Goal: Task Accomplishment & Management: Use online tool/utility

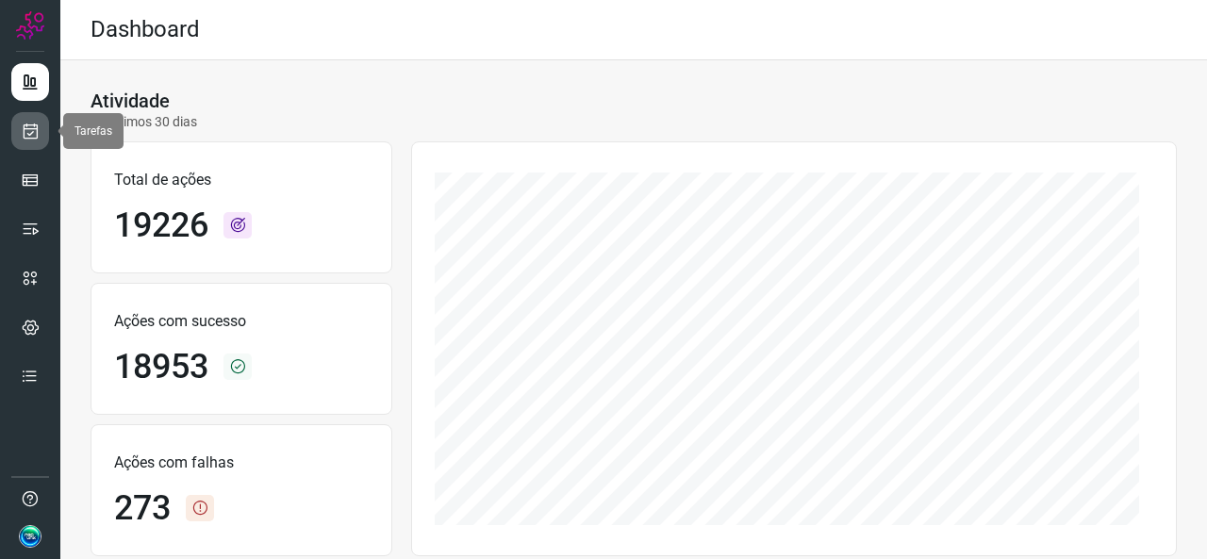
click at [12, 129] on link at bounding box center [30, 131] width 38 height 38
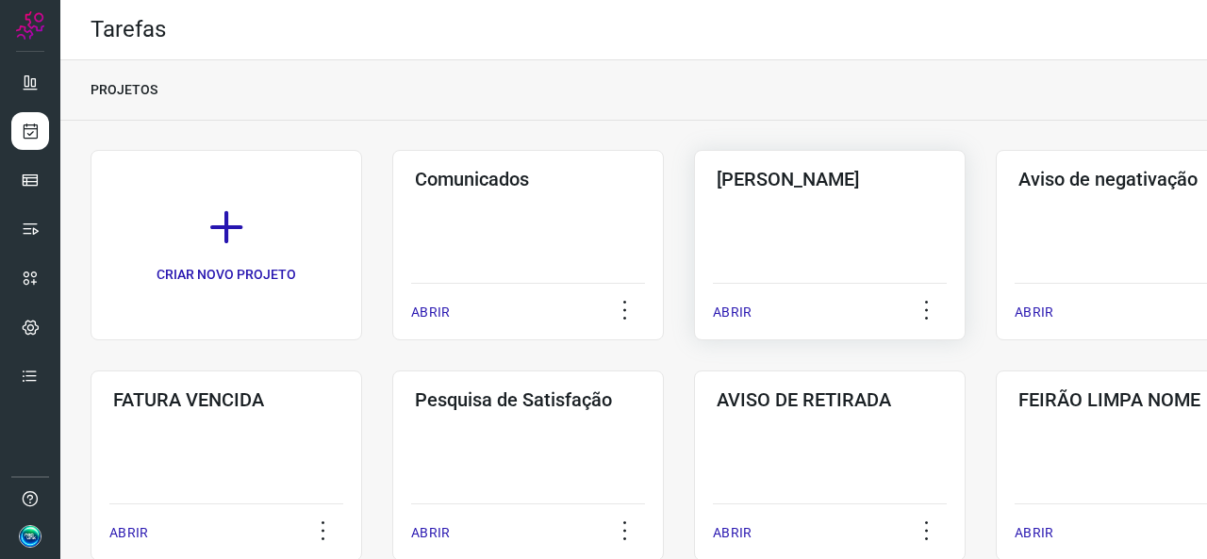
click at [780, 218] on div "Pós Serviço ABRIR" at bounding box center [830, 245] width 272 height 191
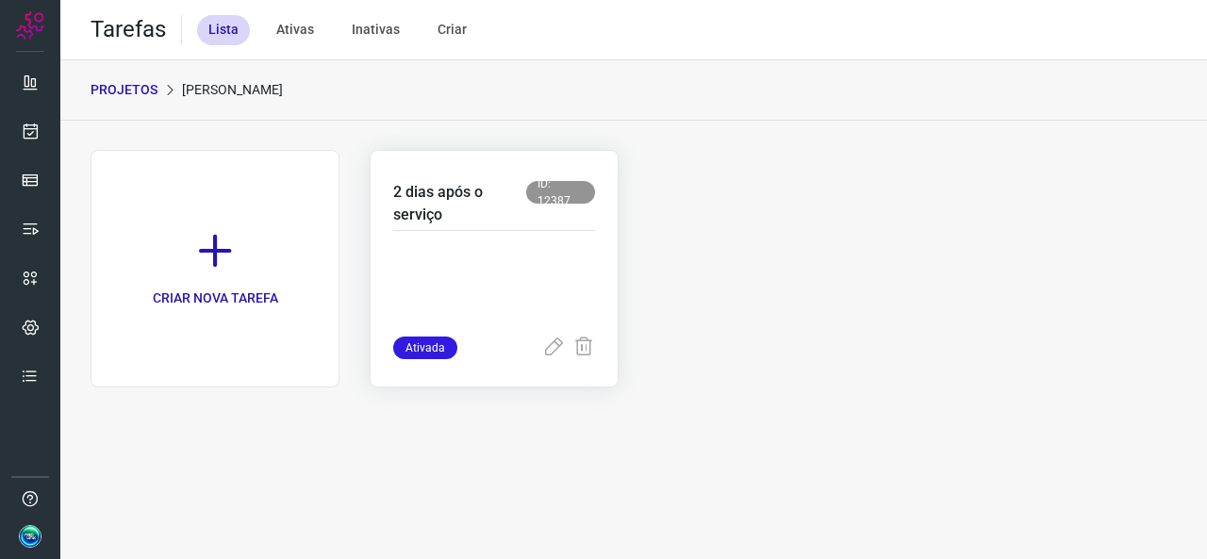
drag, startPoint x: 452, startPoint y: 267, endPoint x: 465, endPoint y: 266, distance: 13.2
click at [458, 267] on p at bounding box center [494, 289] width 202 height 94
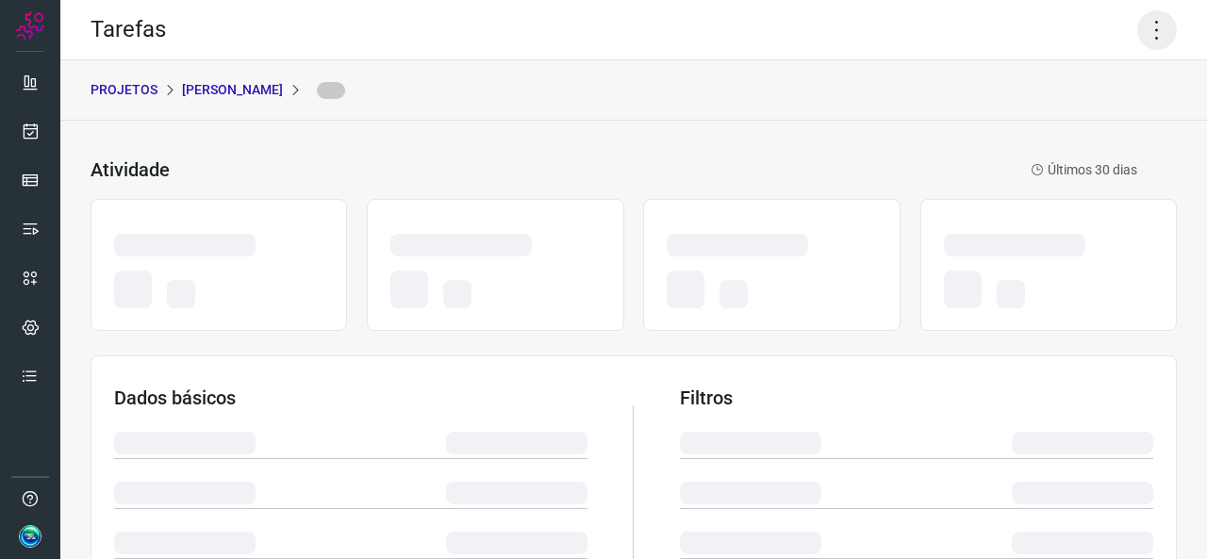
click at [1147, 20] on icon at bounding box center [1158, 30] width 40 height 40
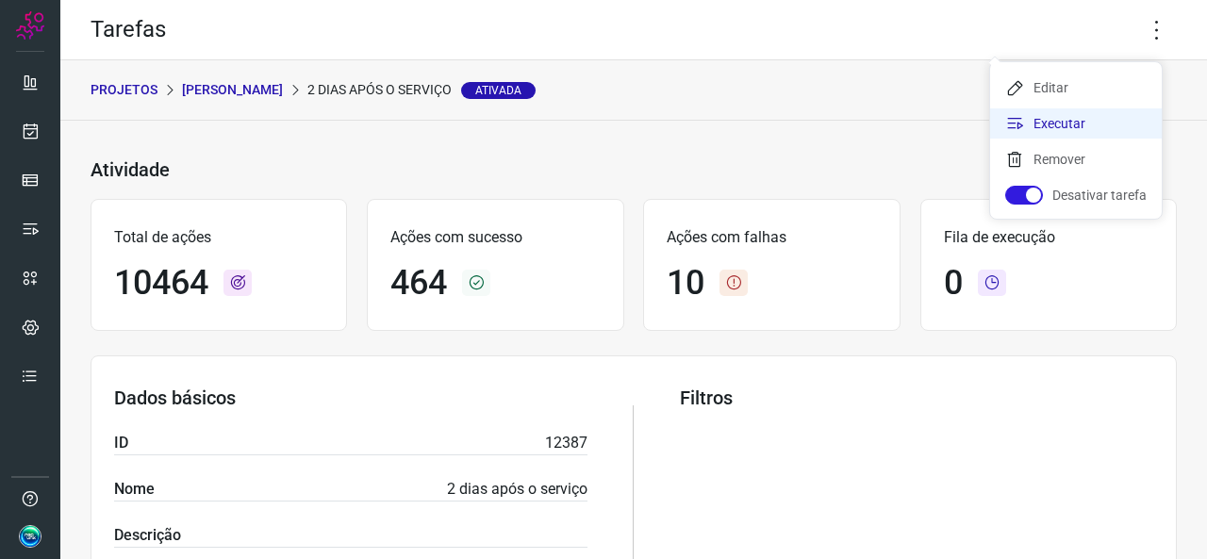
click at [1060, 136] on li "Executar" at bounding box center [1076, 123] width 172 height 30
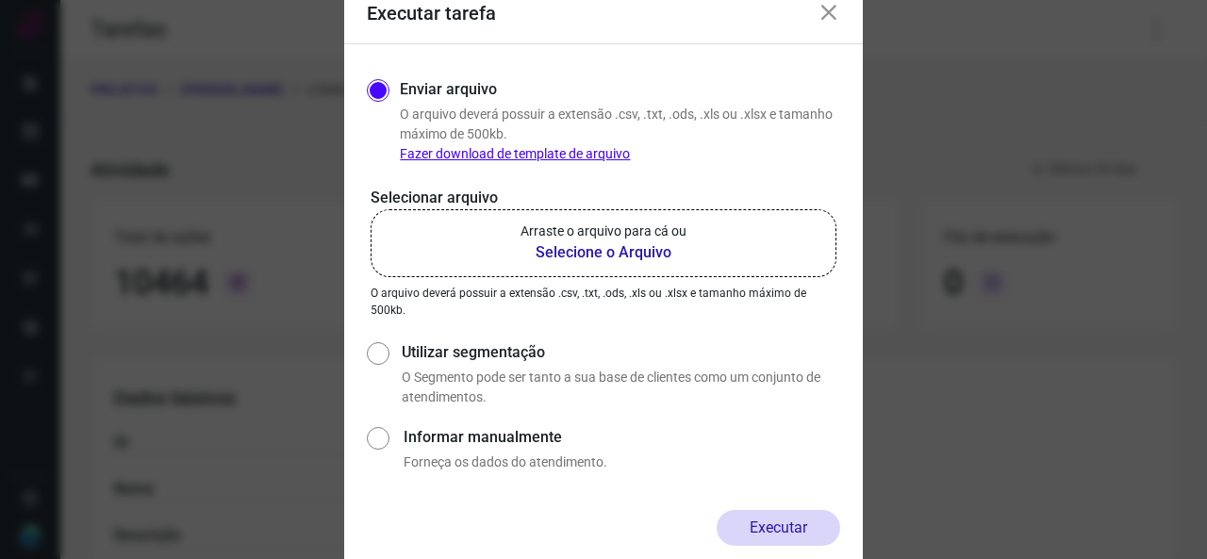
click at [624, 227] on p "Arraste o arquivo para cá ou" at bounding box center [604, 232] width 166 height 20
click at [0, 0] on input "Arraste o arquivo para cá ou Selecione o Arquivo" at bounding box center [0, 0] width 0 height 0
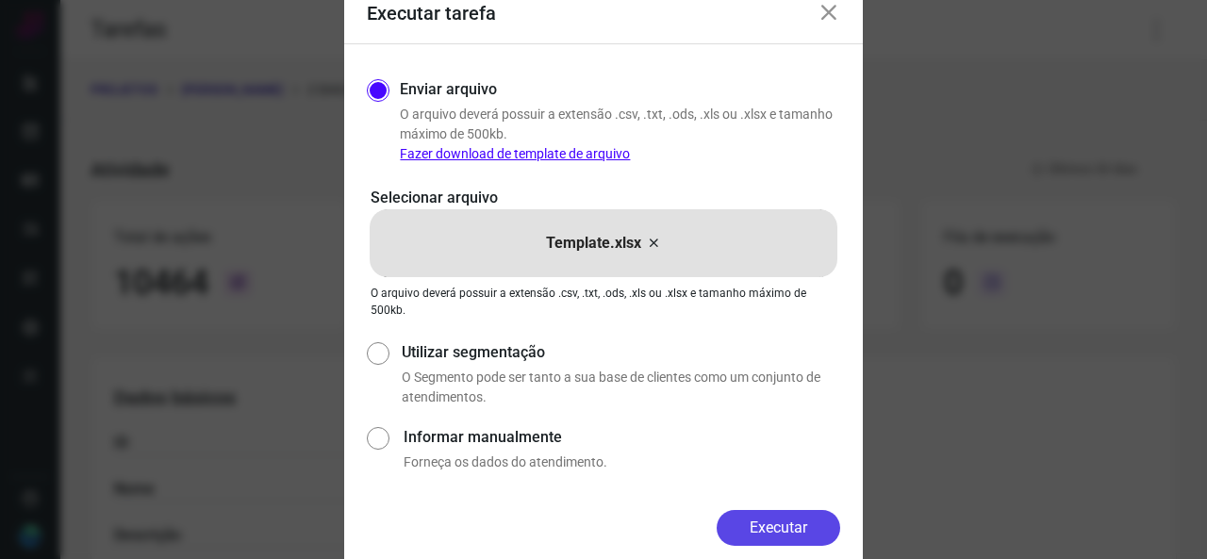
click at [745, 523] on button "Executar" at bounding box center [779, 528] width 124 height 36
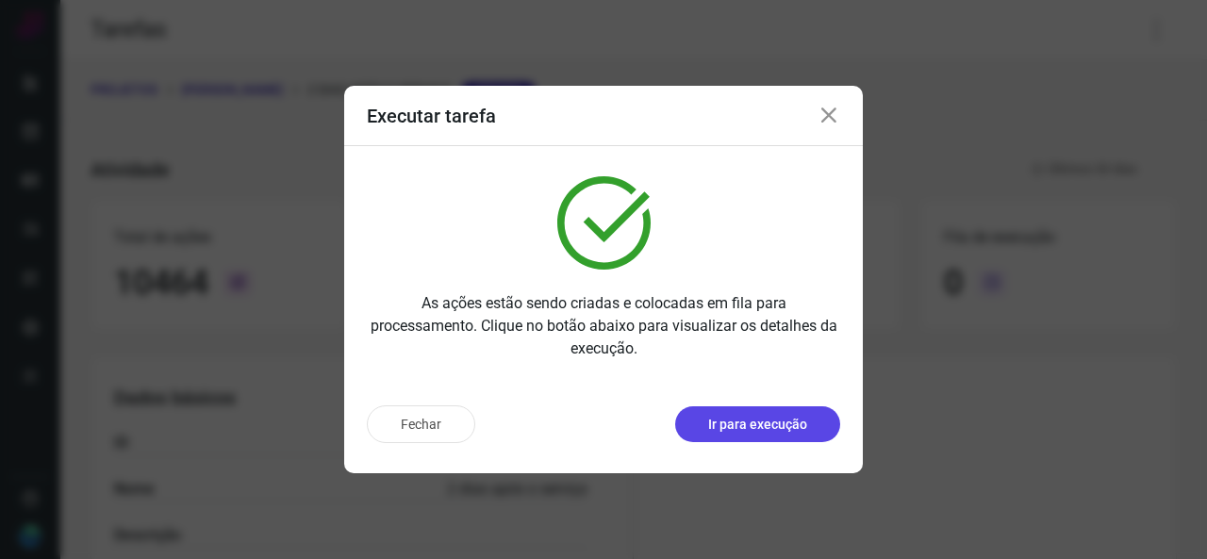
click at [767, 420] on p "Ir para execução" at bounding box center [757, 425] width 99 height 20
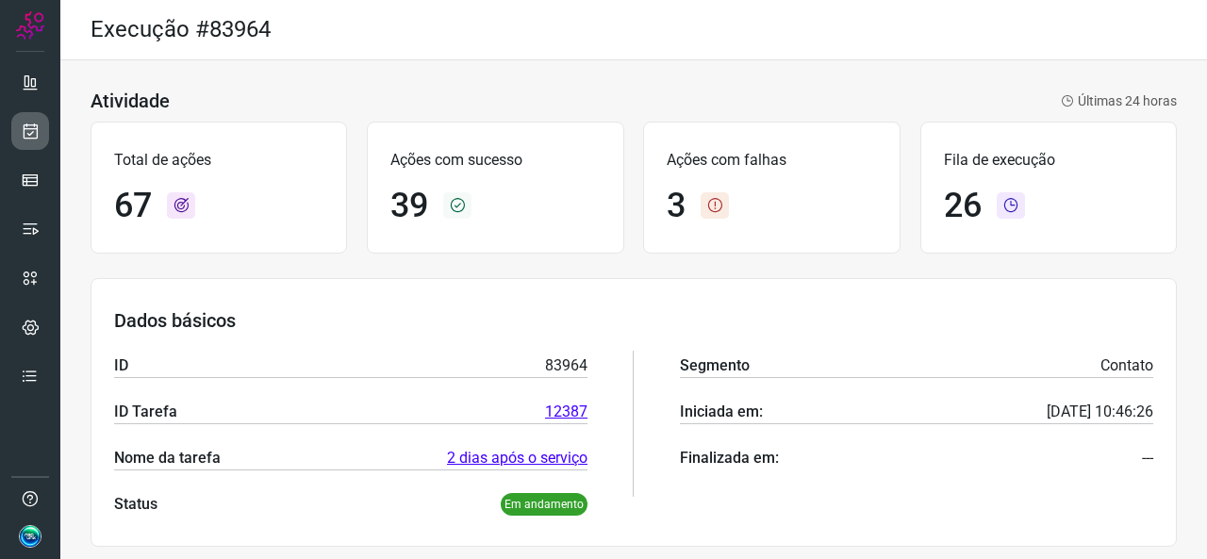
click at [44, 135] on link at bounding box center [30, 131] width 38 height 38
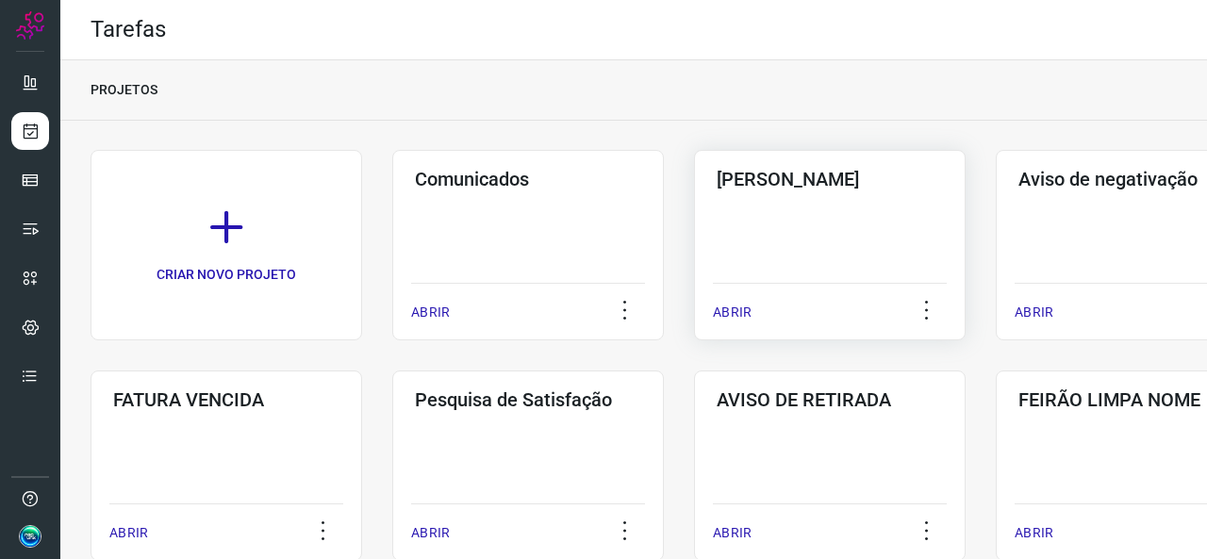
click at [768, 258] on div "Pós Serviço ABRIR" at bounding box center [830, 245] width 272 height 191
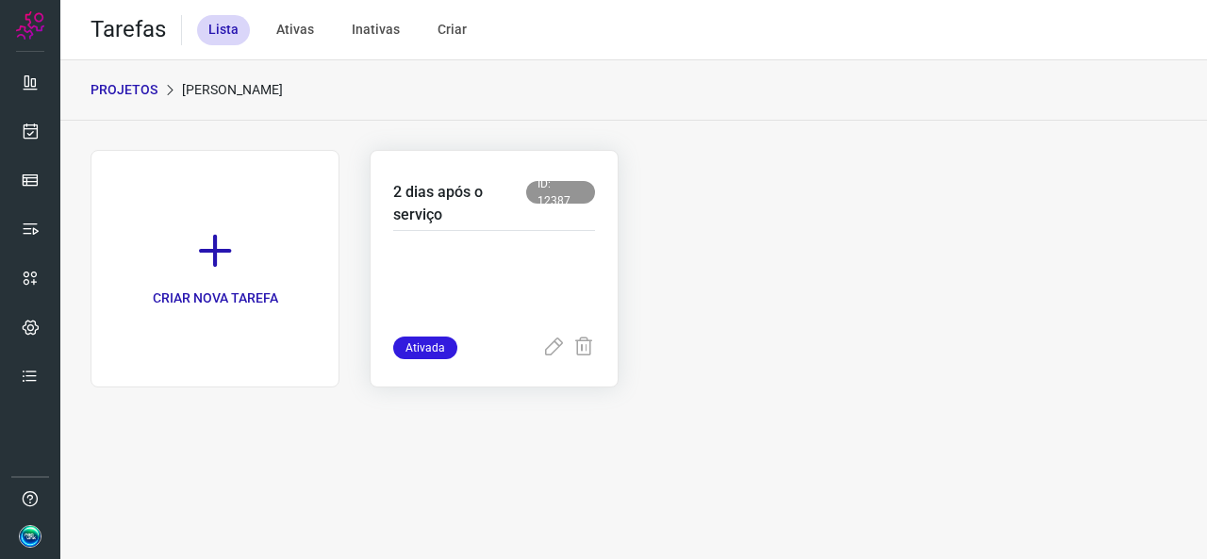
click at [500, 305] on p at bounding box center [494, 289] width 202 height 94
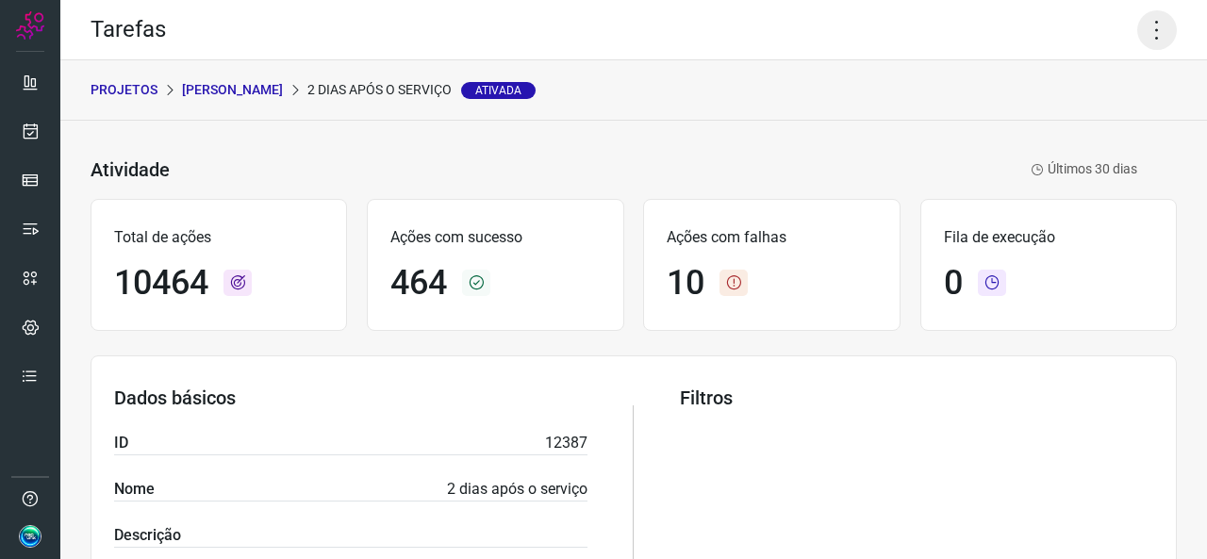
click at [1140, 25] on icon at bounding box center [1158, 30] width 40 height 40
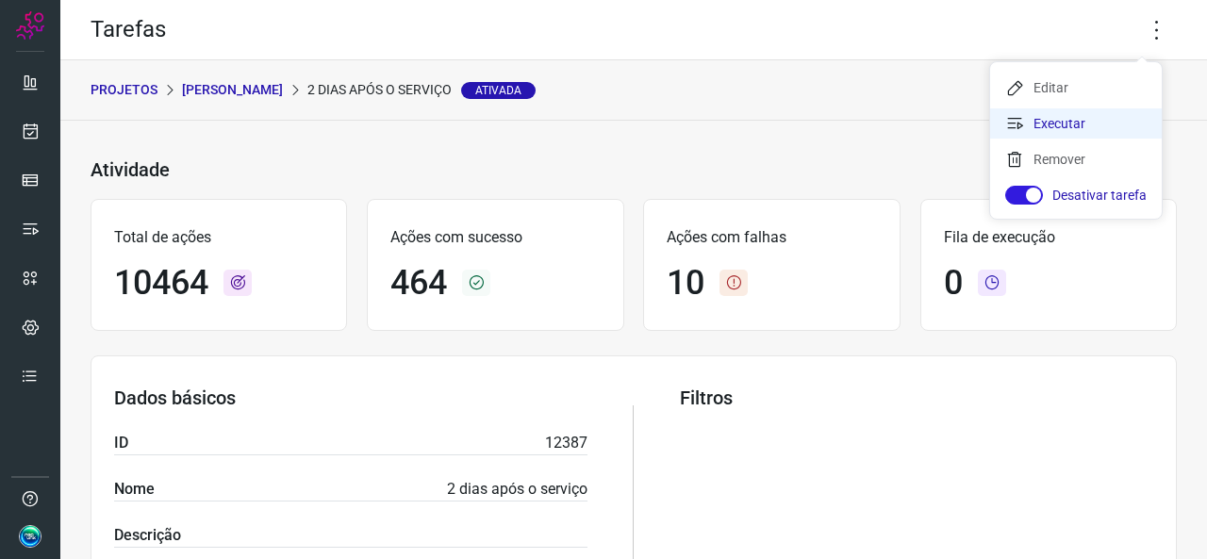
click at [1037, 117] on li "Executar" at bounding box center [1076, 123] width 172 height 30
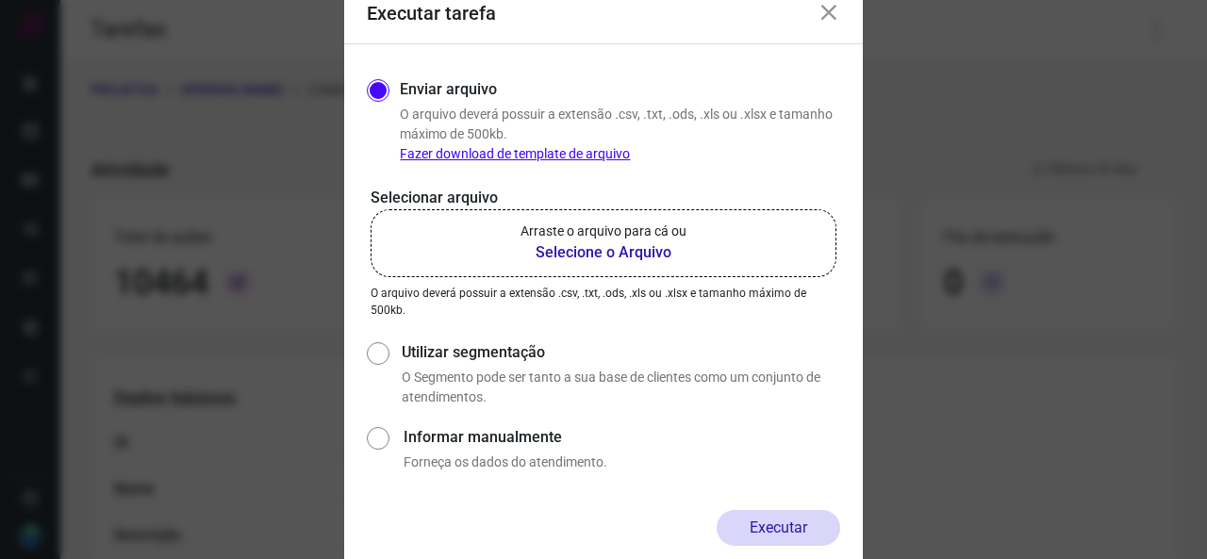
click at [586, 244] on b "Selecione o Arquivo" at bounding box center [604, 252] width 166 height 23
click at [0, 0] on input "Arraste o arquivo para cá ou Selecione o Arquivo" at bounding box center [0, 0] width 0 height 0
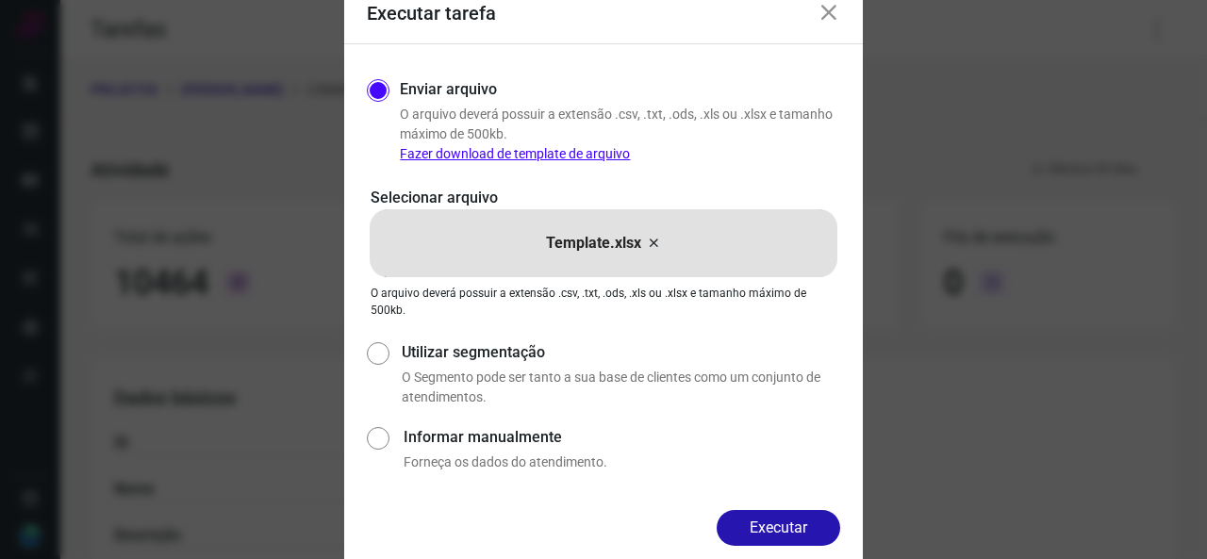
click at [823, 14] on icon at bounding box center [829, 13] width 23 height 23
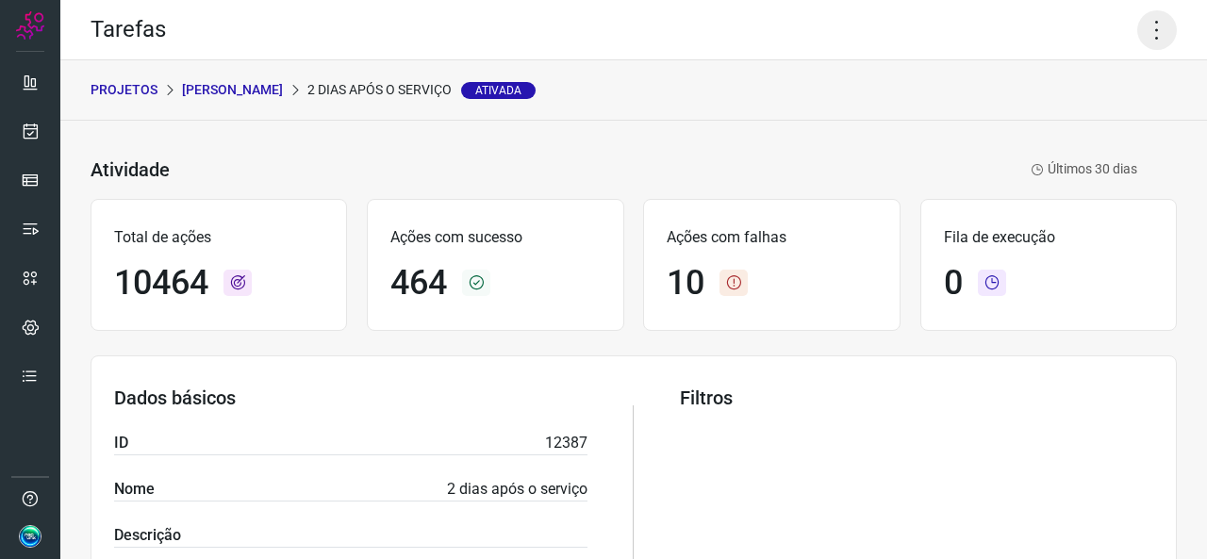
drag, startPoint x: 1156, startPoint y: 18, endPoint x: 1144, endPoint y: 28, distance: 16.1
click at [1156, 18] on icon at bounding box center [1158, 30] width 40 height 40
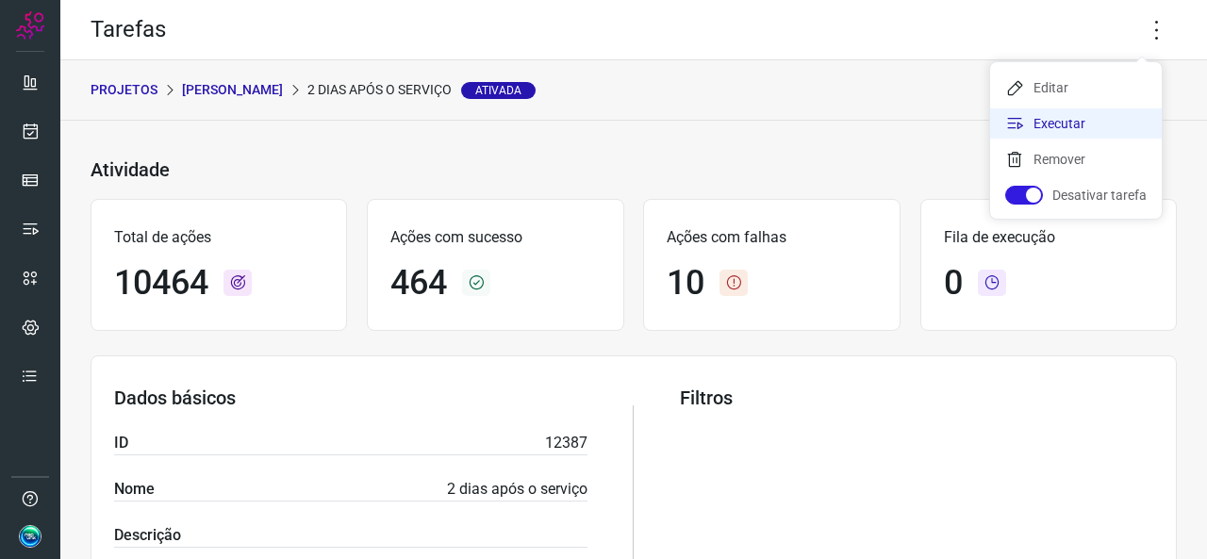
click at [1056, 113] on li "Executar" at bounding box center [1076, 123] width 172 height 30
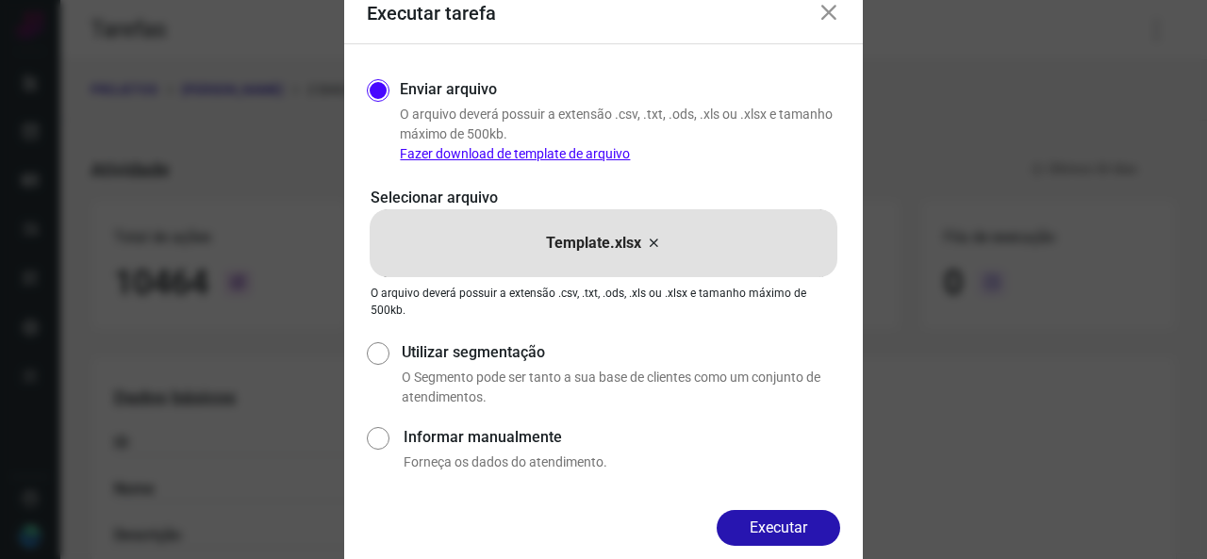
click at [650, 218] on div "Template.xlsx" at bounding box center [604, 243] width 468 height 68
click at [0, 0] on input "Template.xlsx" at bounding box center [0, 0] width 0 height 0
click at [655, 243] on icon at bounding box center [653, 243] width 15 height 23
click at [0, 0] on input "Template.xlsx" at bounding box center [0, 0] width 0 height 0
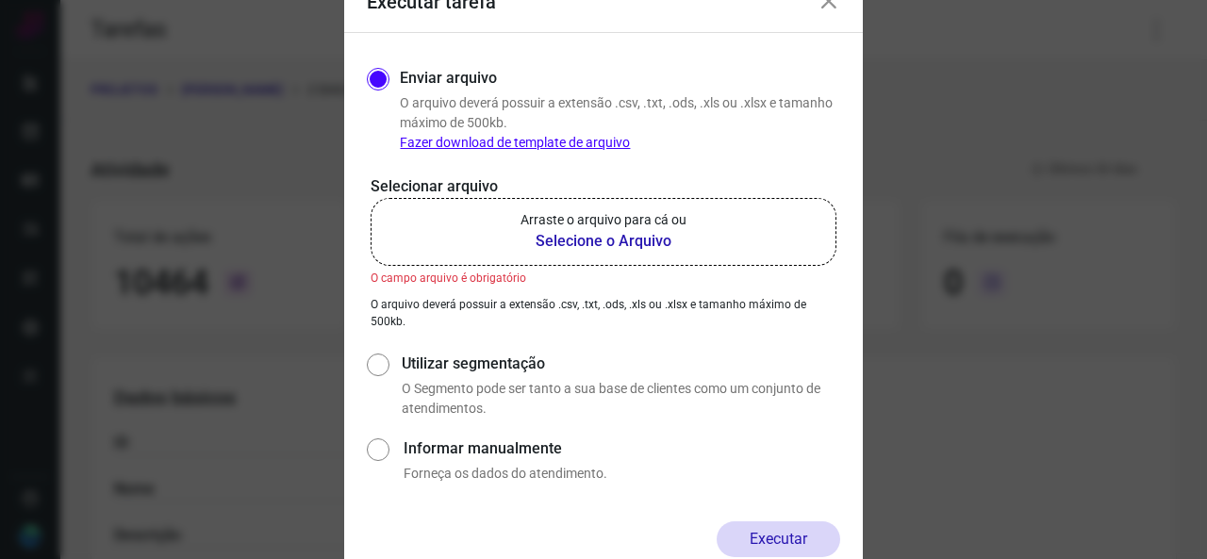
click at [554, 240] on b "Selecione o Arquivo" at bounding box center [604, 241] width 166 height 23
click at [0, 0] on input "Arraste o arquivo para cá ou Selecione o Arquivo" at bounding box center [0, 0] width 0 height 0
click at [841, 11] on div "Executar tarefa" at bounding box center [603, 3] width 519 height 60
click at [832, 5] on icon at bounding box center [829, 2] width 23 height 23
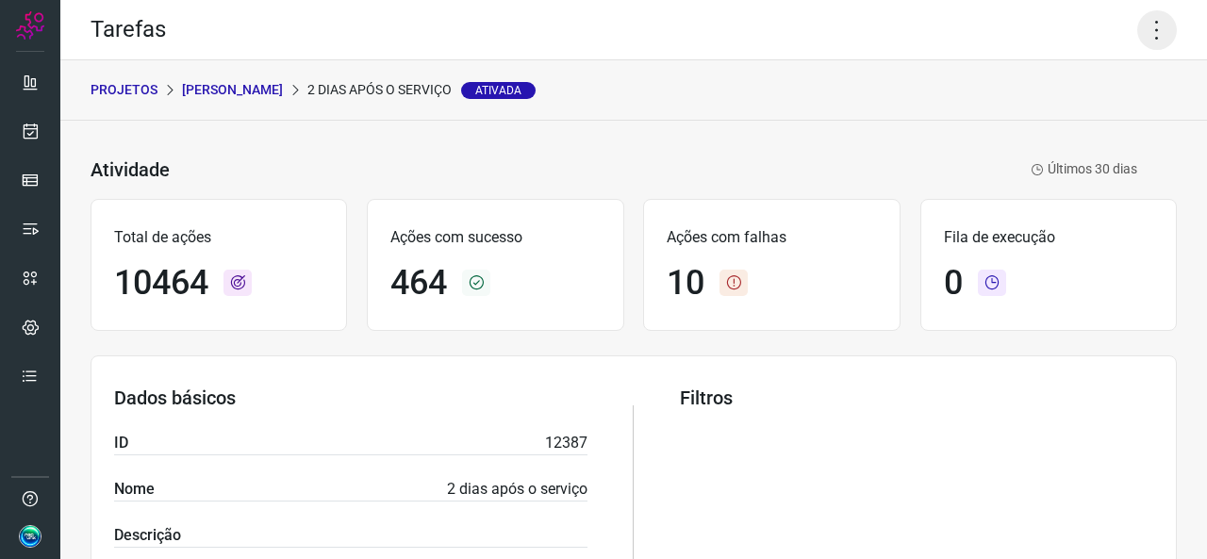
click at [1138, 25] on icon at bounding box center [1158, 30] width 40 height 40
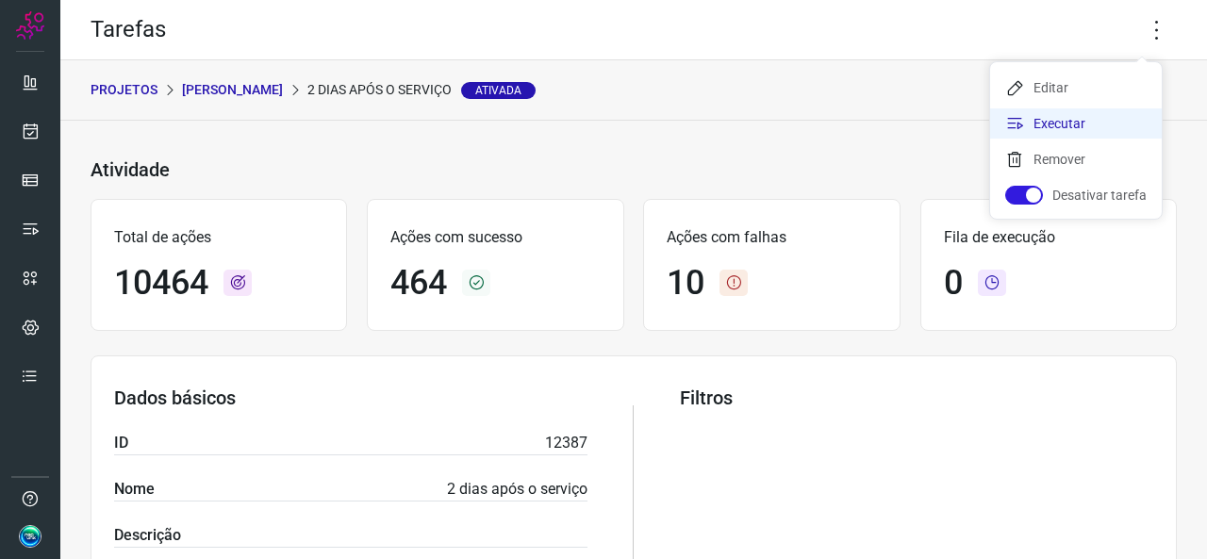
click at [1015, 129] on icon at bounding box center [1015, 123] width 19 height 19
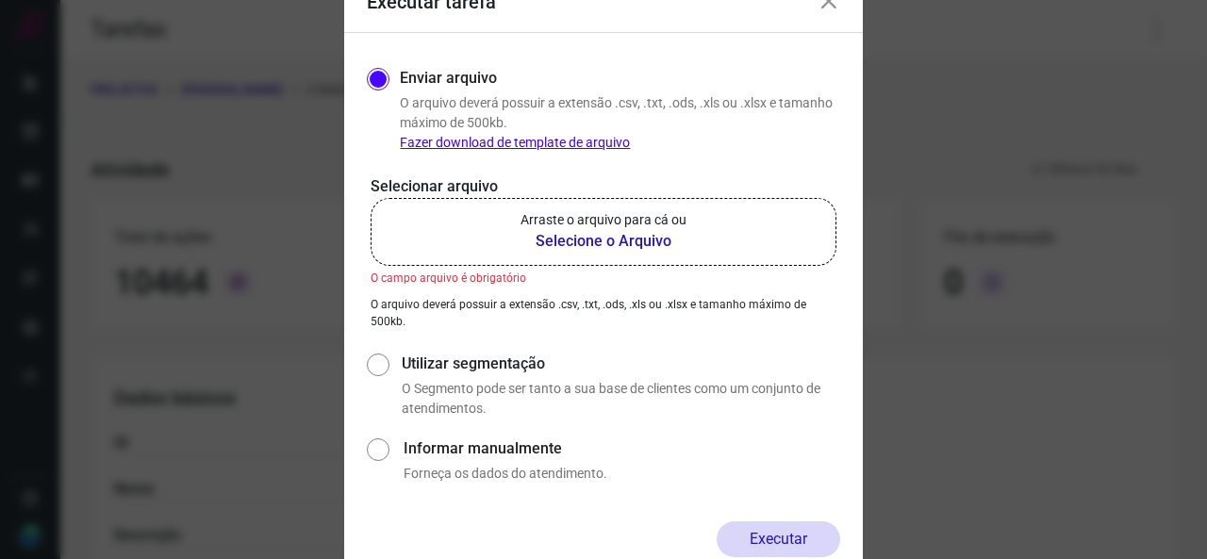
click at [548, 245] on b "Selecione o Arquivo" at bounding box center [604, 241] width 166 height 23
click at [0, 0] on input "Arraste o arquivo para cá ou Selecione o Arquivo" at bounding box center [0, 0] width 0 height 0
click at [839, 15] on div "Executar tarefa" at bounding box center [603, 3] width 519 height 60
click at [830, 6] on icon at bounding box center [829, 2] width 23 height 23
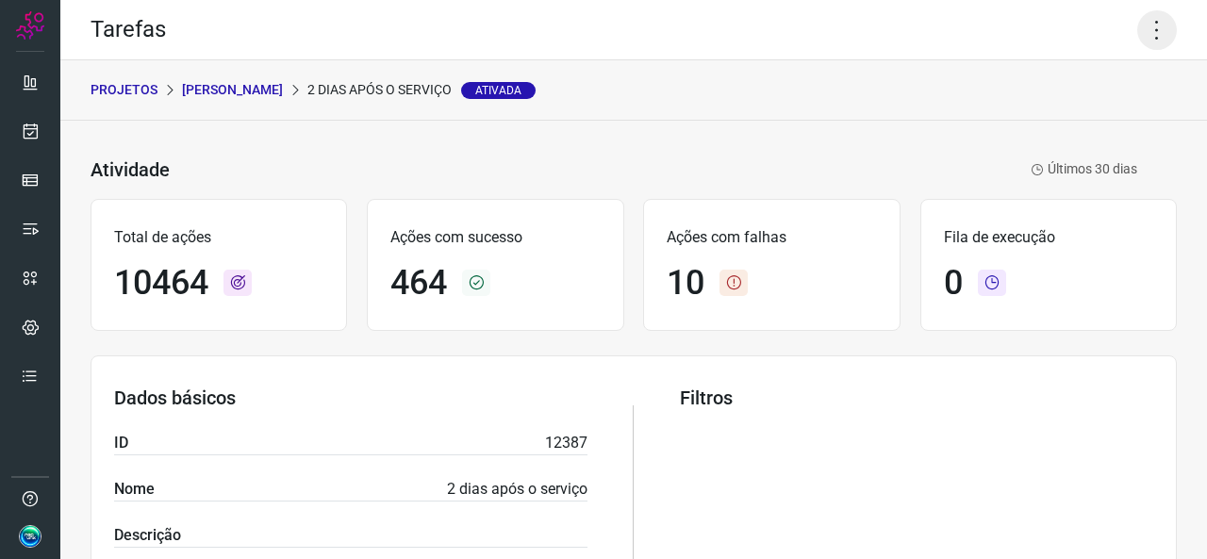
click at [1138, 32] on icon at bounding box center [1158, 30] width 40 height 40
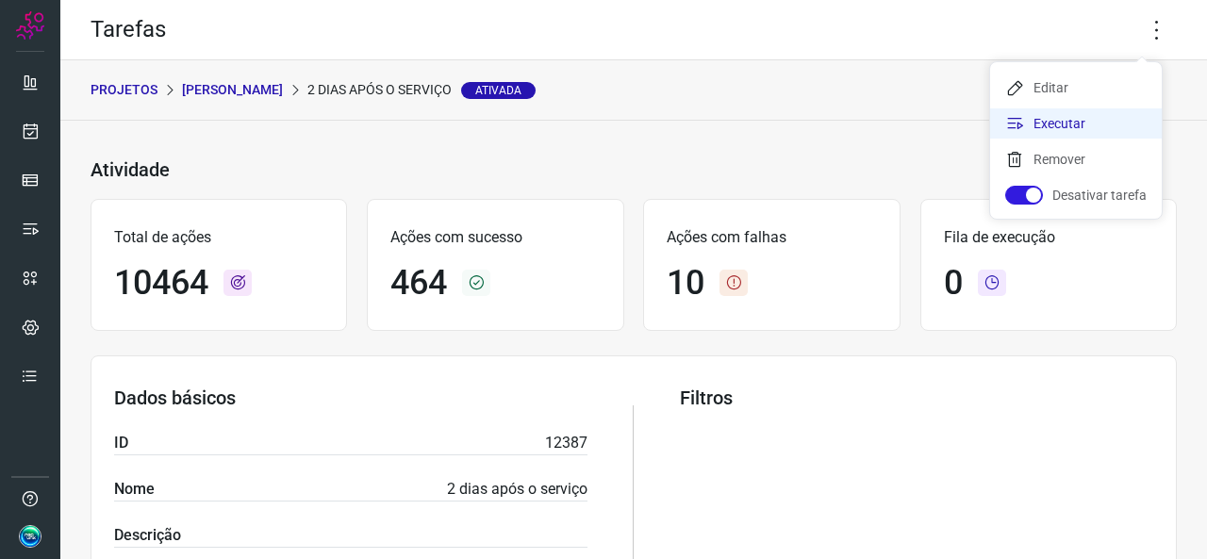
click at [1014, 133] on li "Executar" at bounding box center [1076, 123] width 172 height 30
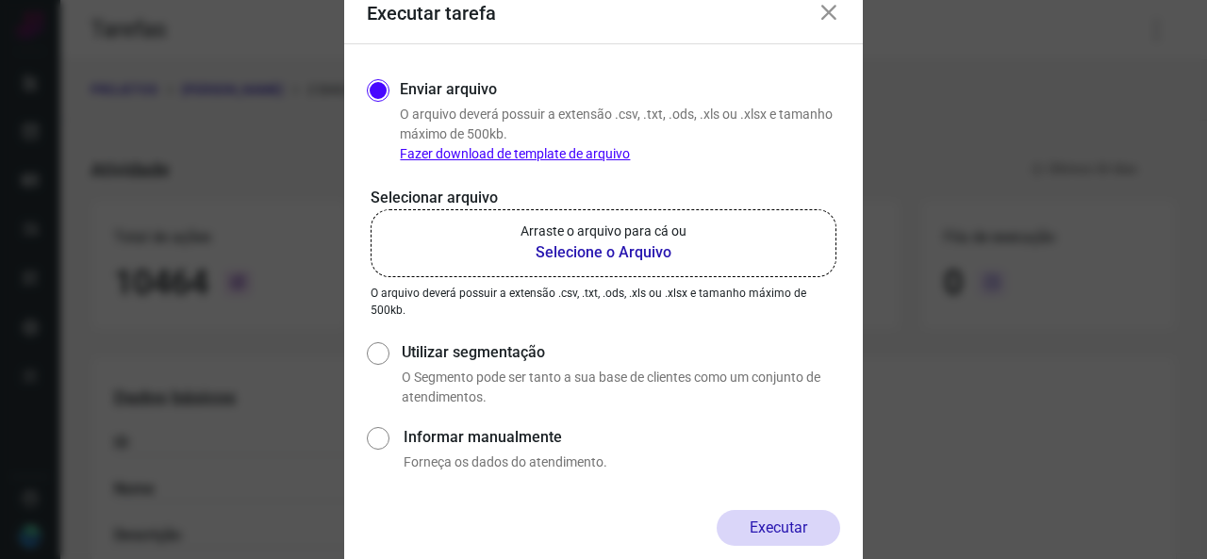
click at [550, 257] on b "Selecione o Arquivo" at bounding box center [604, 252] width 166 height 23
click at [0, 0] on input "Arraste o arquivo para cá ou Selecione o Arquivo" at bounding box center [0, 0] width 0 height 0
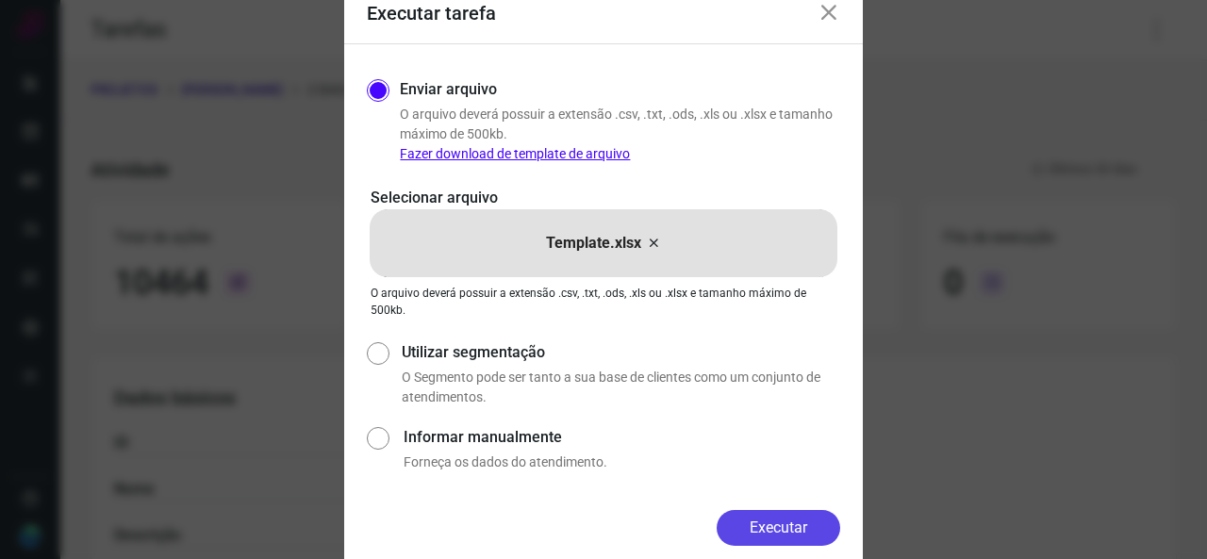
click at [766, 525] on button "Executar" at bounding box center [779, 528] width 124 height 36
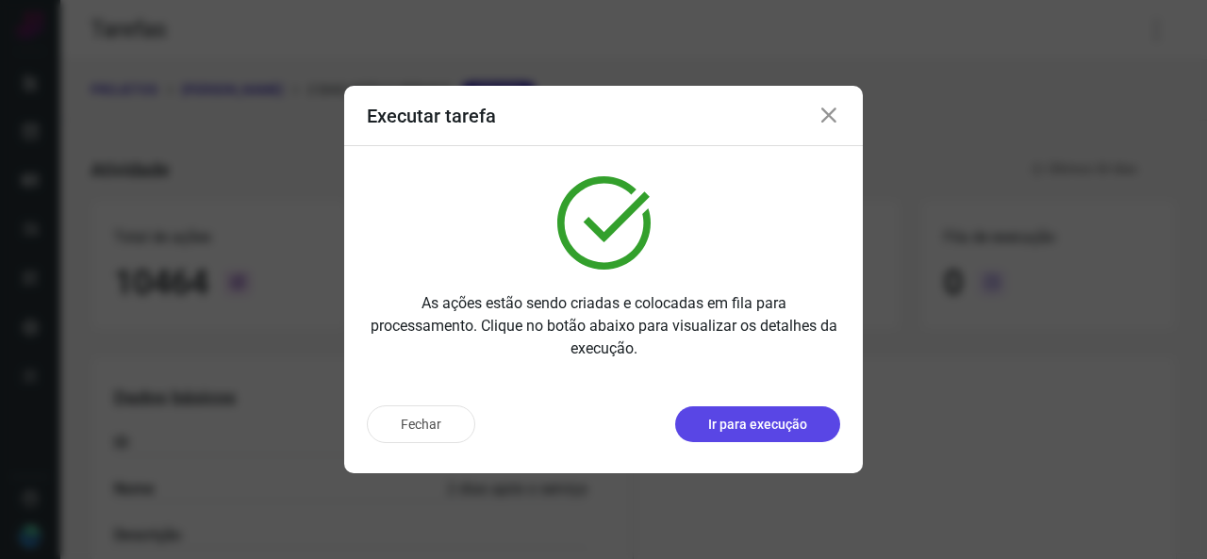
click at [761, 431] on p "Ir para execução" at bounding box center [757, 425] width 99 height 20
